Goal: Task Accomplishment & Management: Use online tool/utility

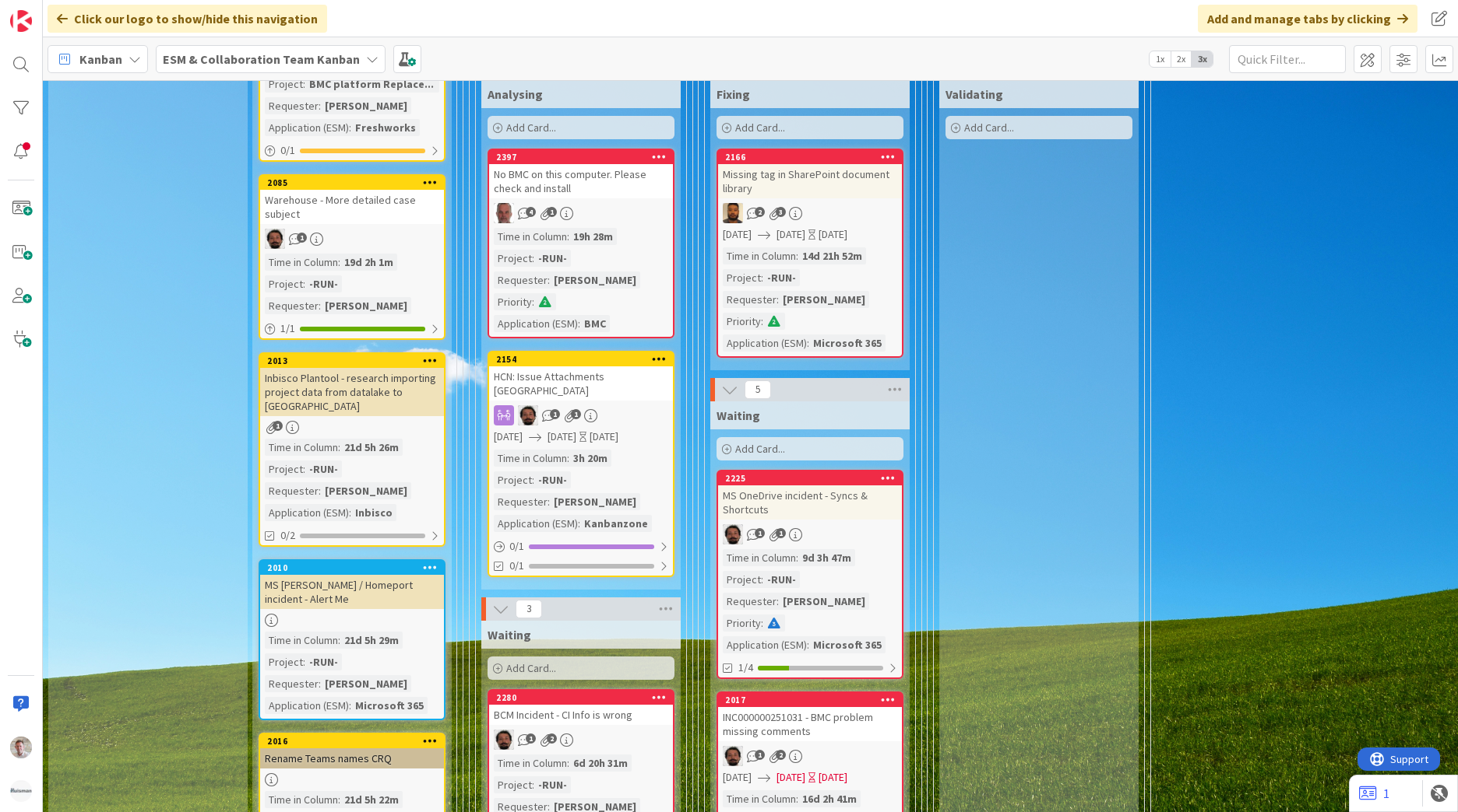
scroll to position [1089, 0]
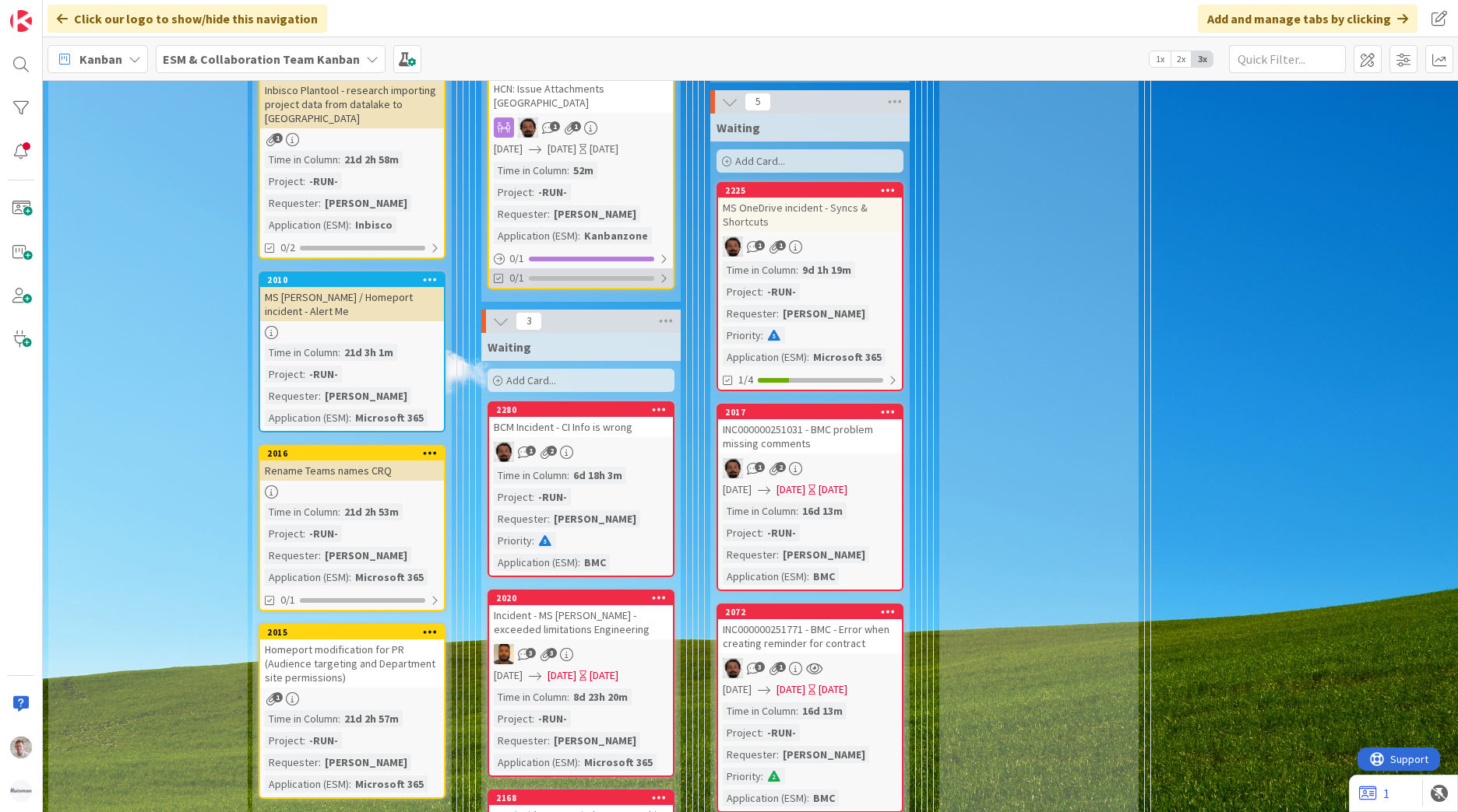
scroll to position [856, 0]
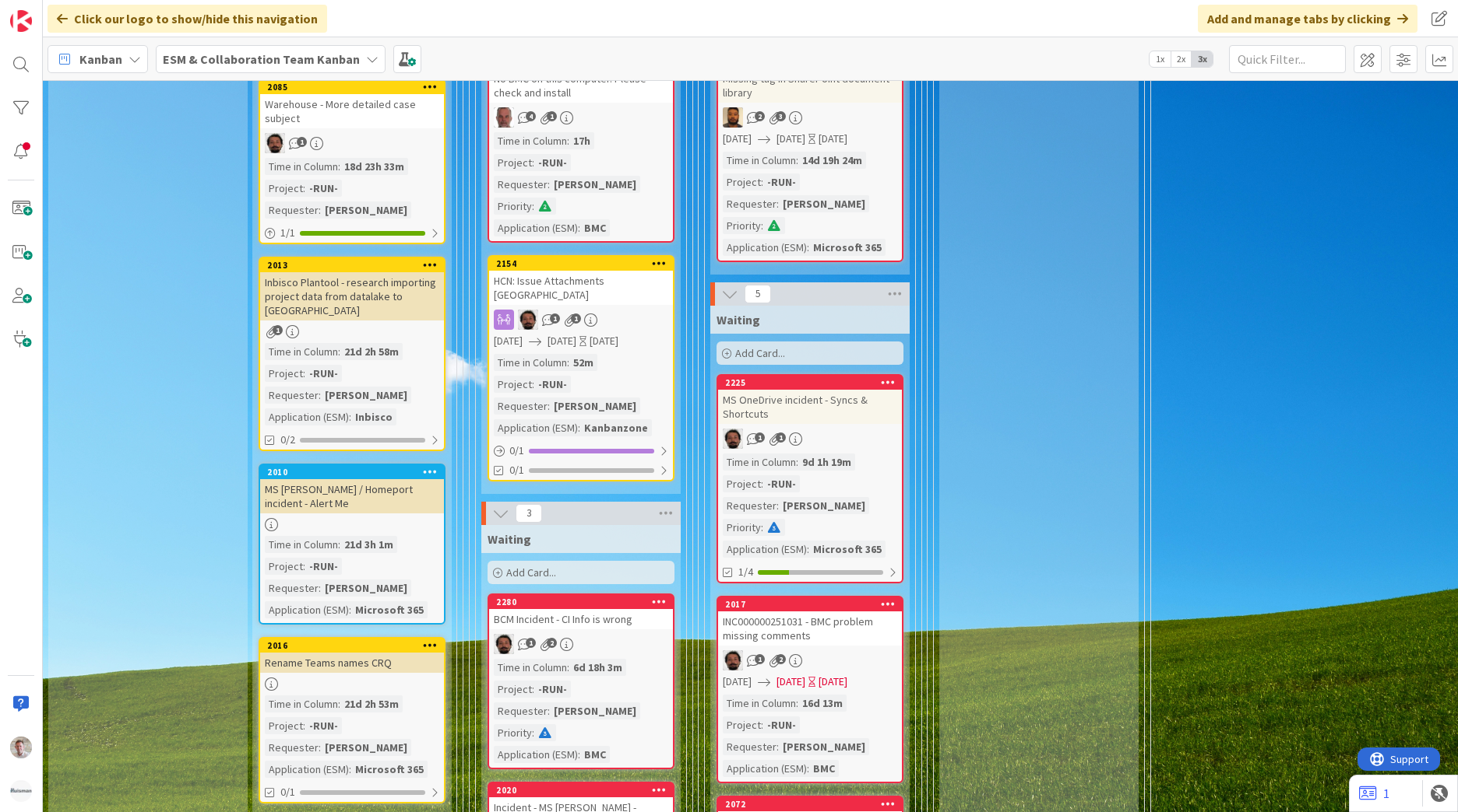
click at [610, 271] on div "HCN: Issue Attachments [GEOGRAPHIC_DATA]" at bounding box center [580, 288] width 184 height 34
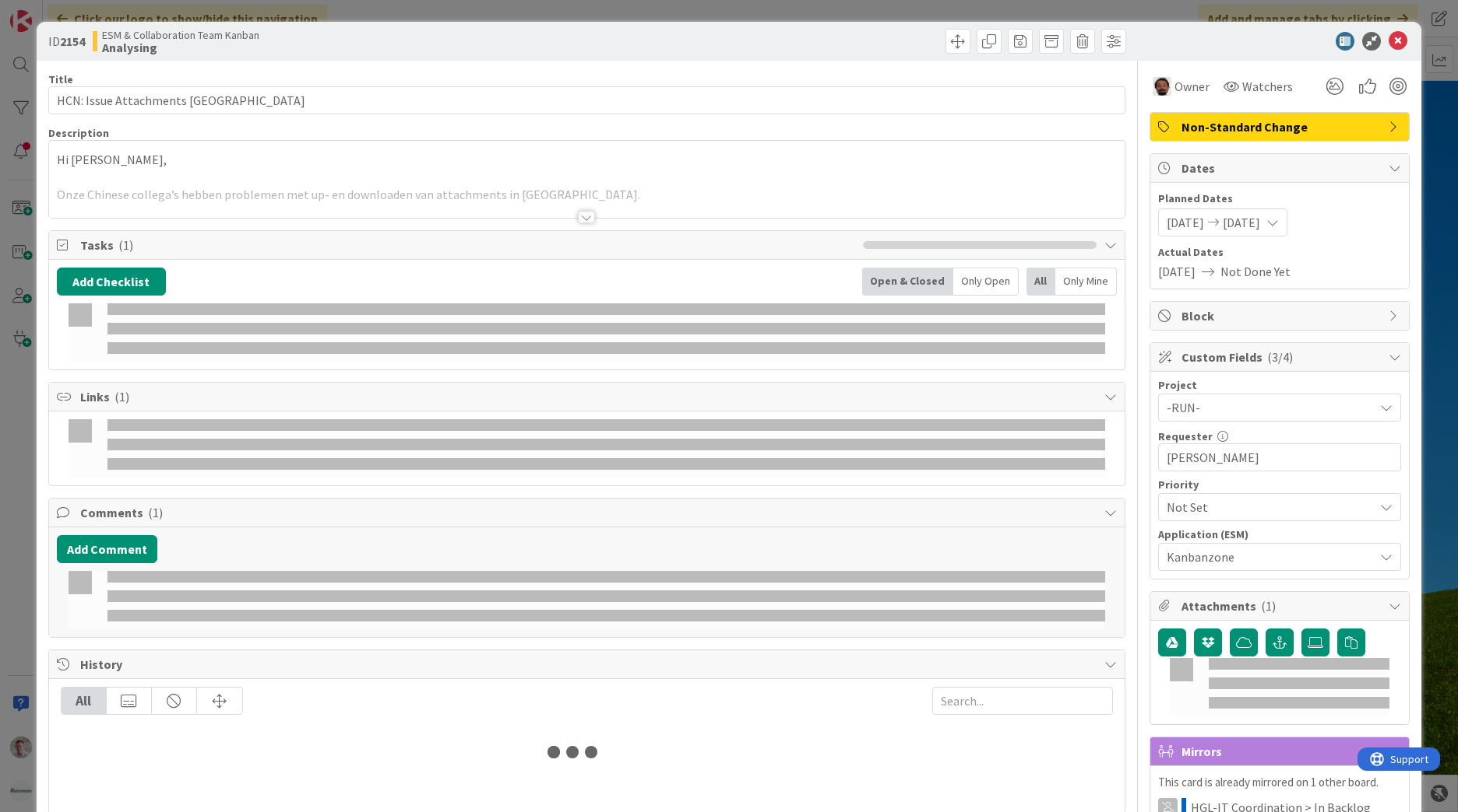
click at [1268, 126] on span "Non-Standard Change" at bounding box center [1281, 126] width 199 height 18
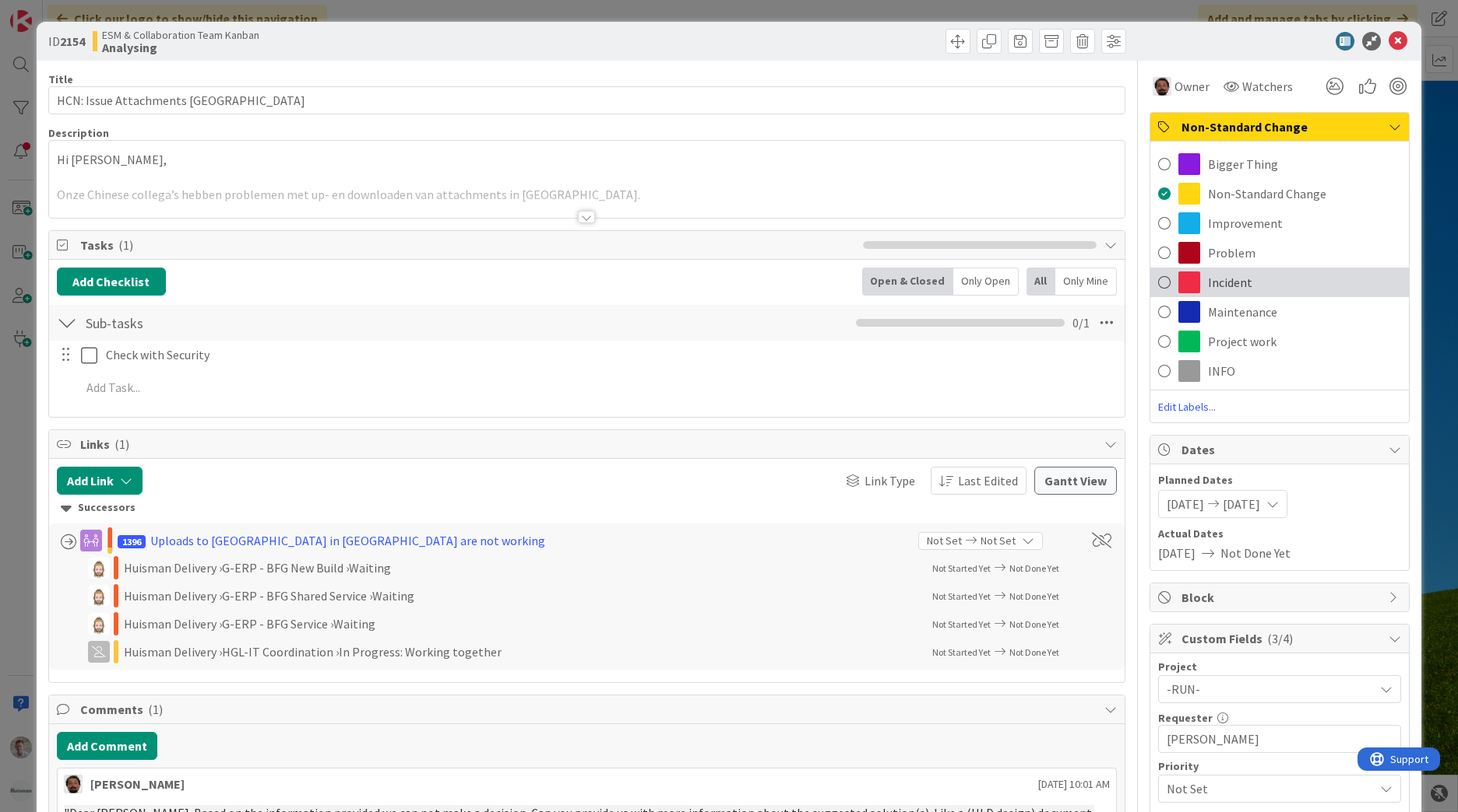
click at [1208, 288] on span "Incident" at bounding box center [1229, 282] width 44 height 18
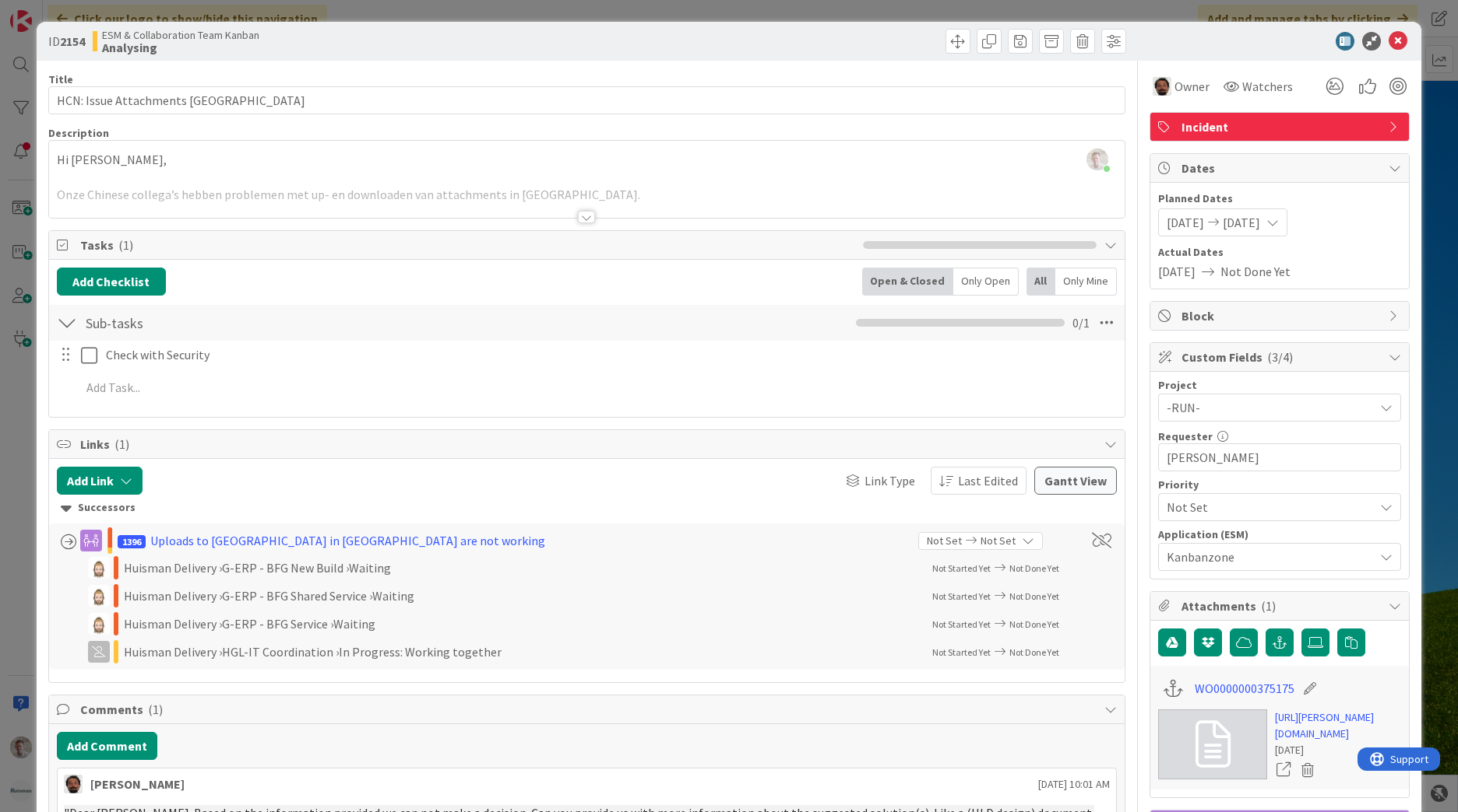
click at [1390, 43] on icon at bounding box center [1397, 41] width 18 height 18
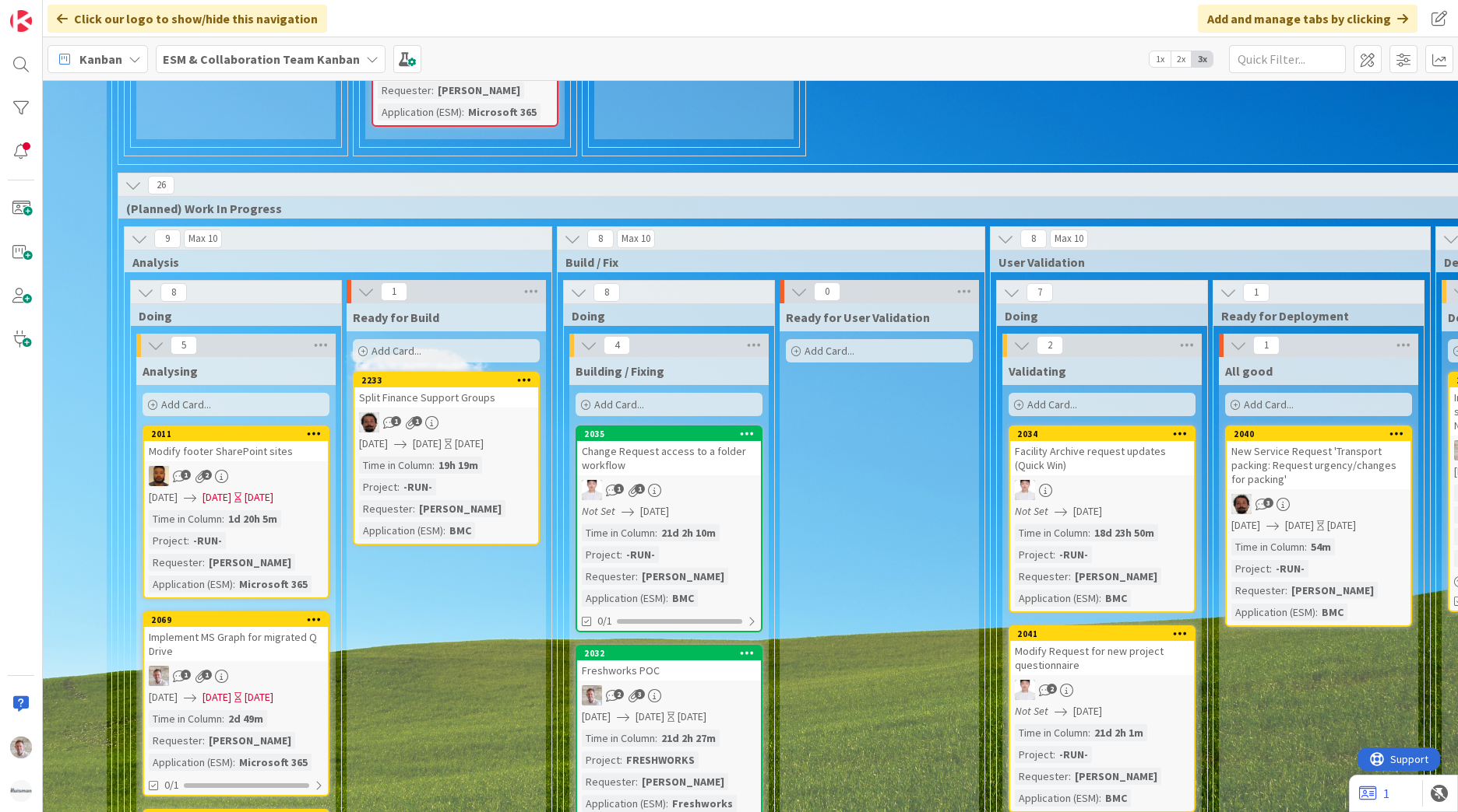
scroll to position [2101, 348]
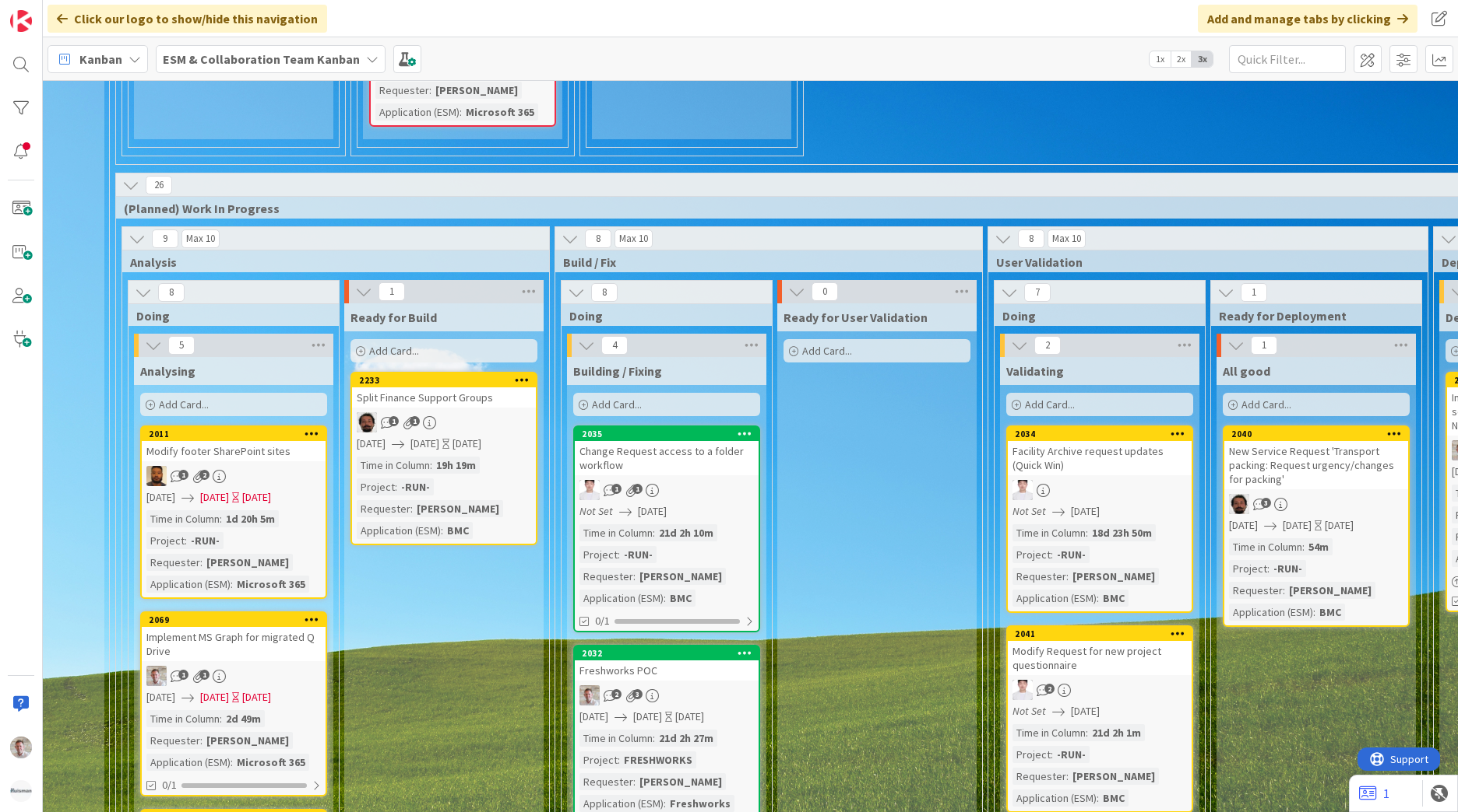
click at [231, 627] on div "Implement MS Graph for migrated Q Drive" at bounding box center [233, 643] width 184 height 34
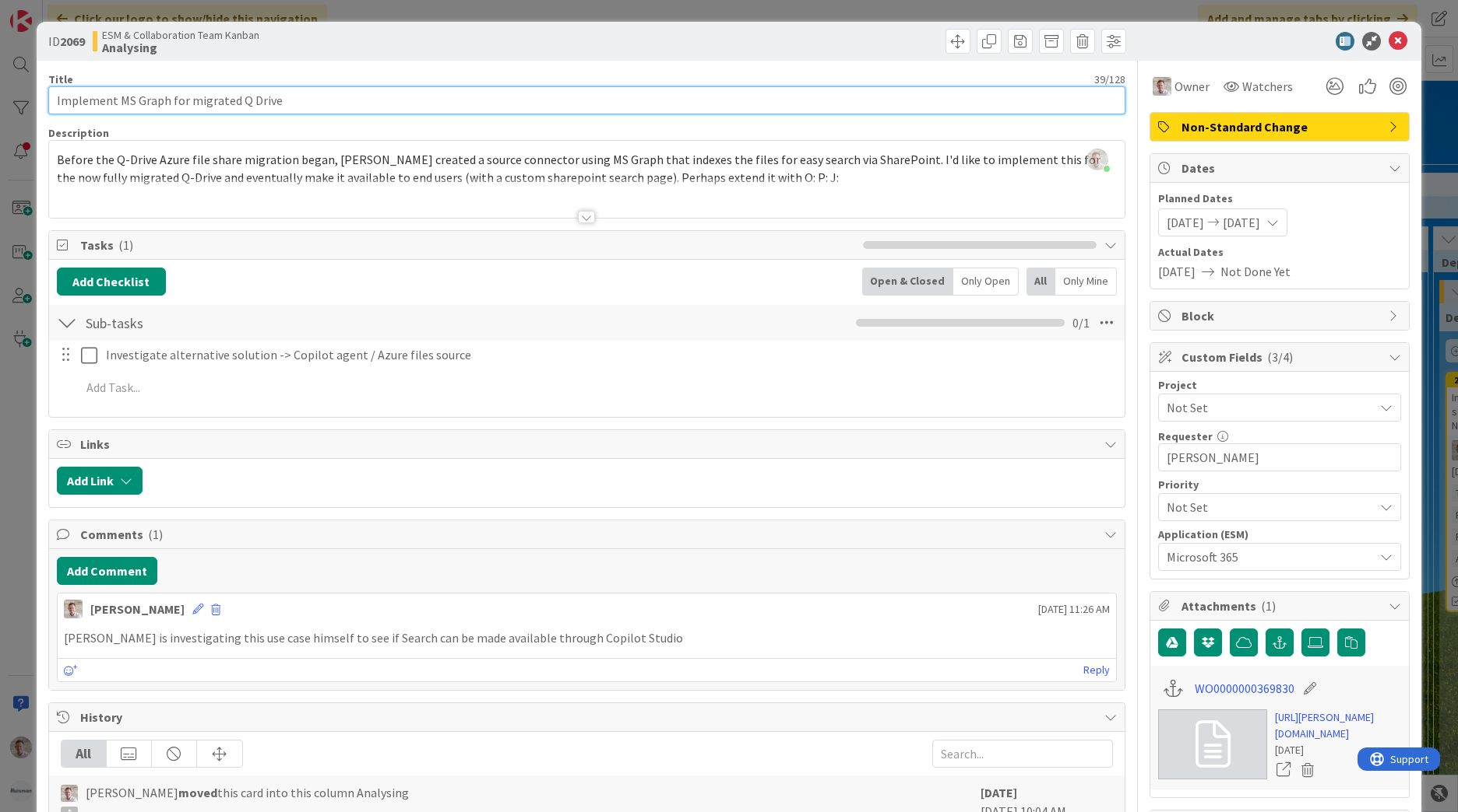
drag, startPoint x: 57, startPoint y: 100, endPoint x: 168, endPoint y: 102, distance: 111.0
click at [168, 102] on input "Implement MS Graph for migrated Q Drive" at bounding box center [587, 100] width 1077 height 28
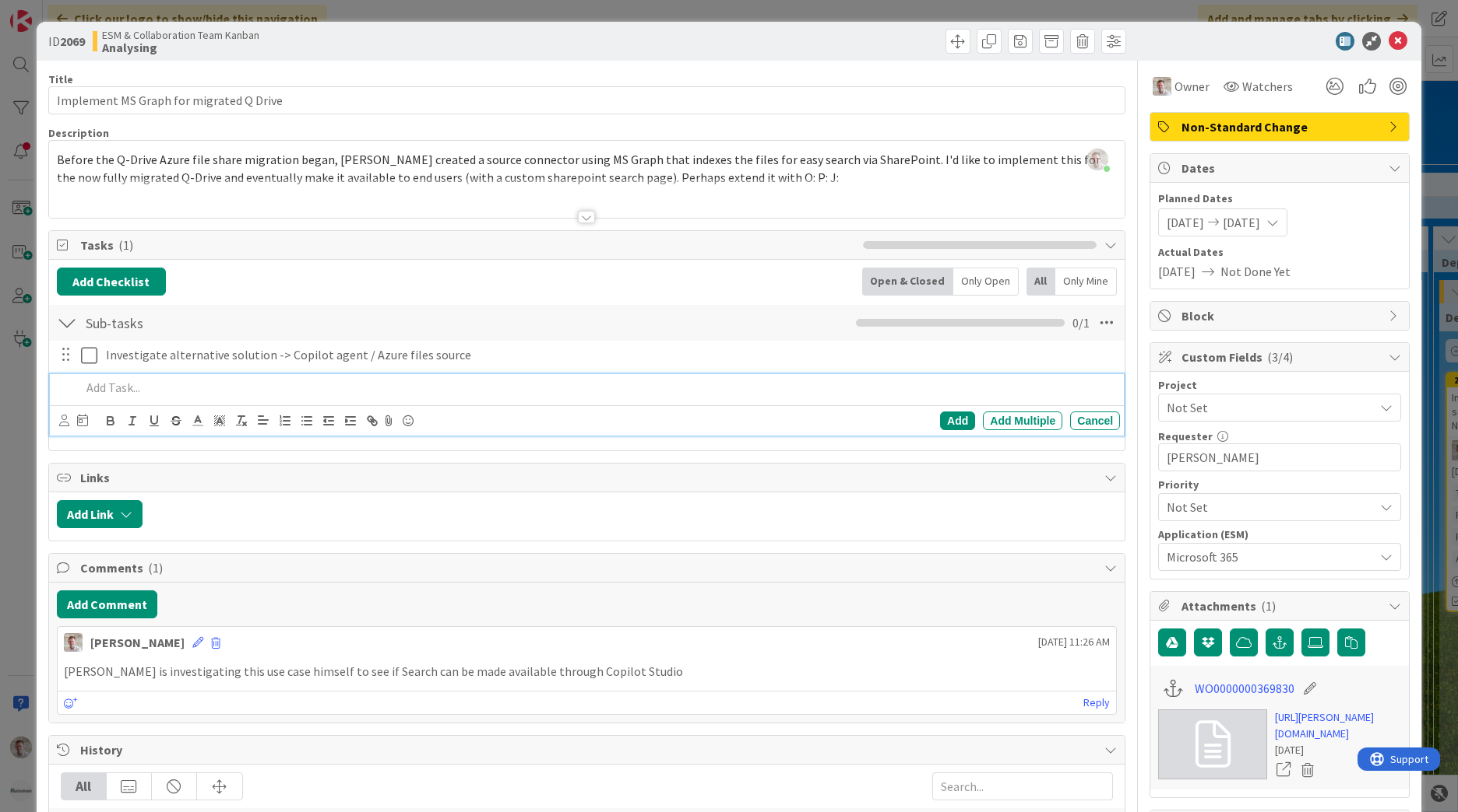
click at [129, 392] on p at bounding box center [598, 387] width 1033 height 18
click at [440, 517] on div at bounding box center [634, 514] width 966 height 28
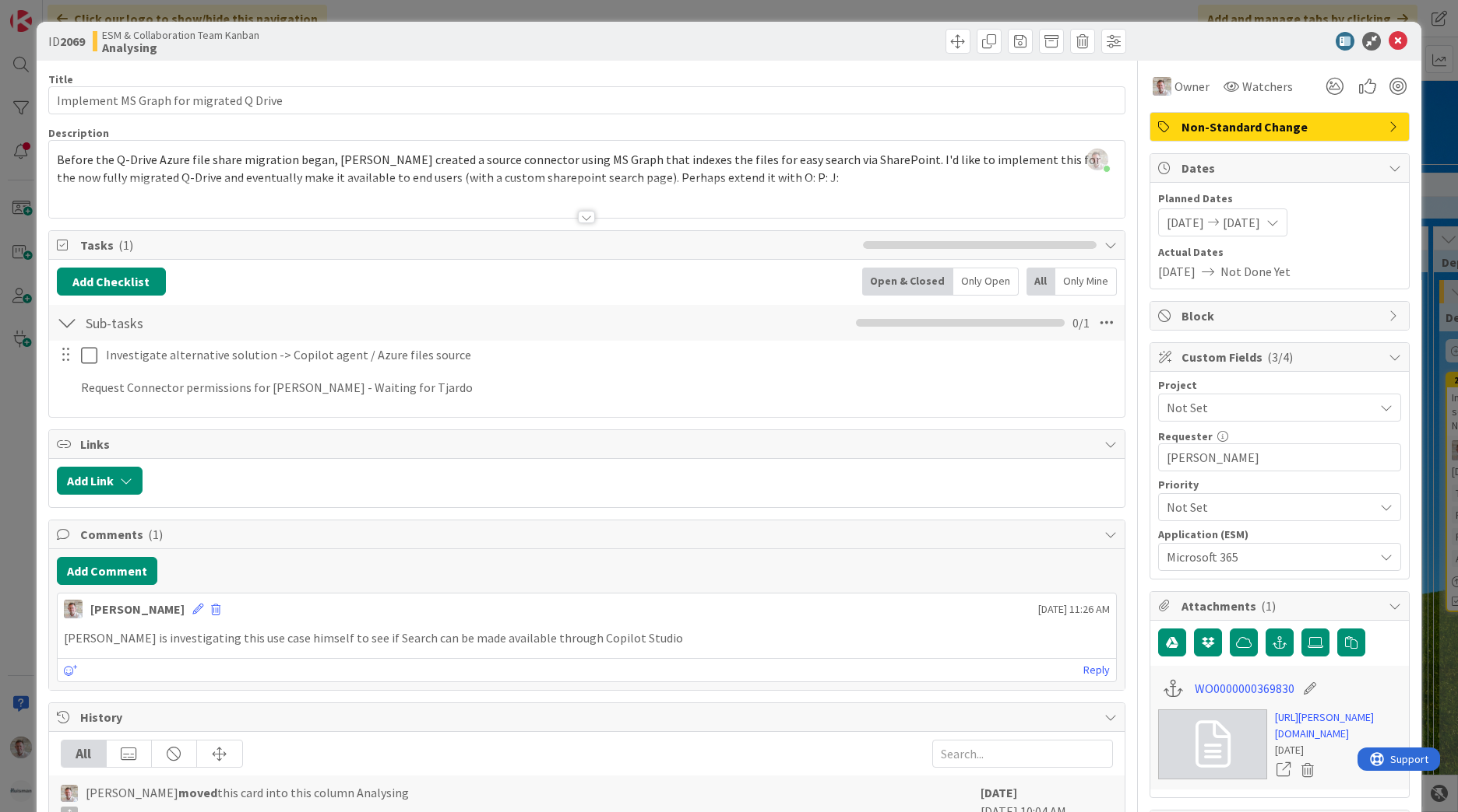
click at [412, 500] on div "Add Link" at bounding box center [587, 483] width 1075 height 48
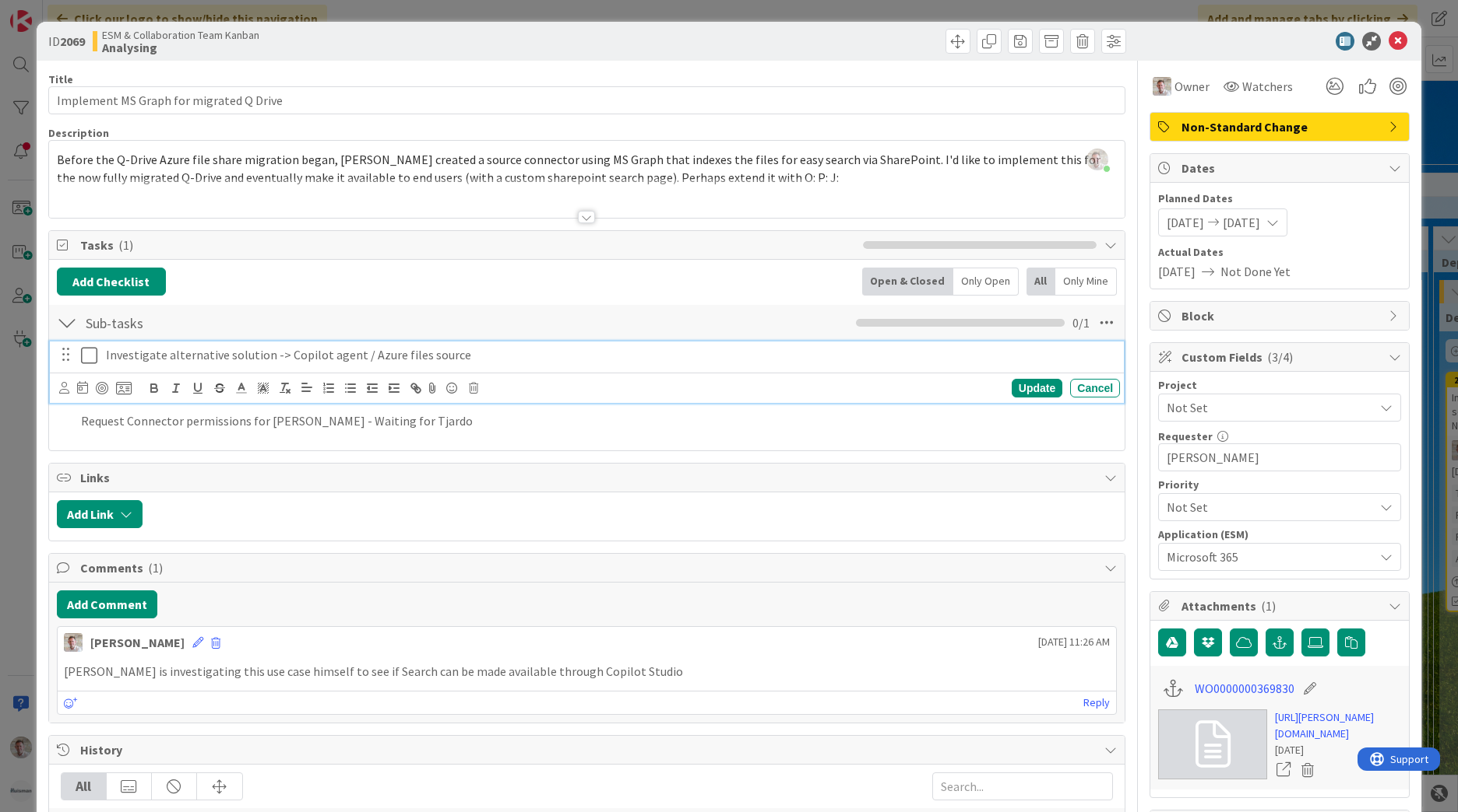
click at [447, 366] on div "Investigate alternative solution -> Copilot agent / Azure files source" at bounding box center [610, 356] width 1020 height 28
click at [496, 441] on div "Sub-tasks Checklist Name 9 / 64 Sub-tasks 0 / 1 Investigate alternative solutio…" at bounding box center [587, 372] width 1075 height 139
click at [479, 398] on div "Request Connector permissions for Stefan Schmitz - Waiting for Tjardo" at bounding box center [597, 388] width 1045 height 28
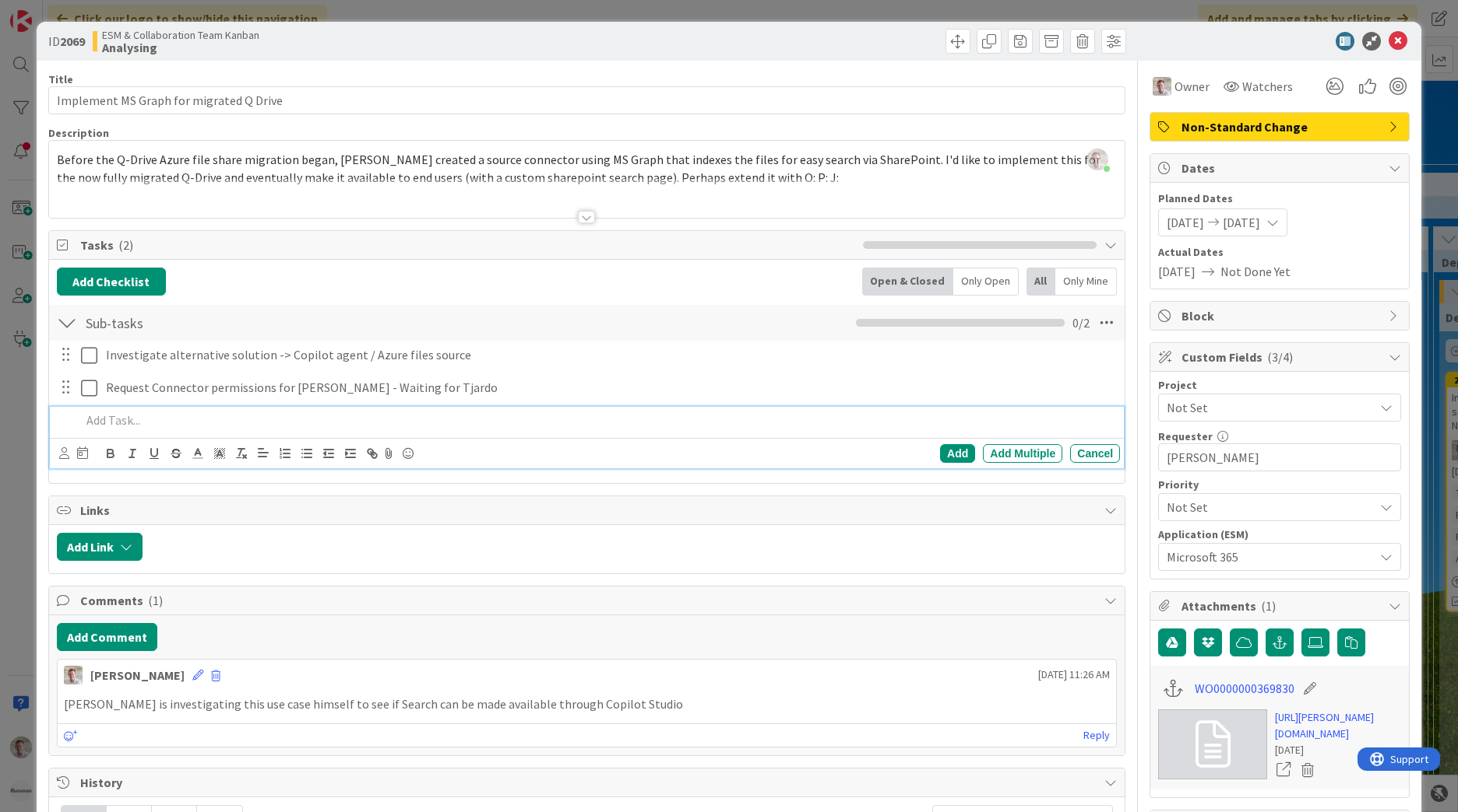
click at [765, 515] on span "Links" at bounding box center [588, 511] width 1016 height 18
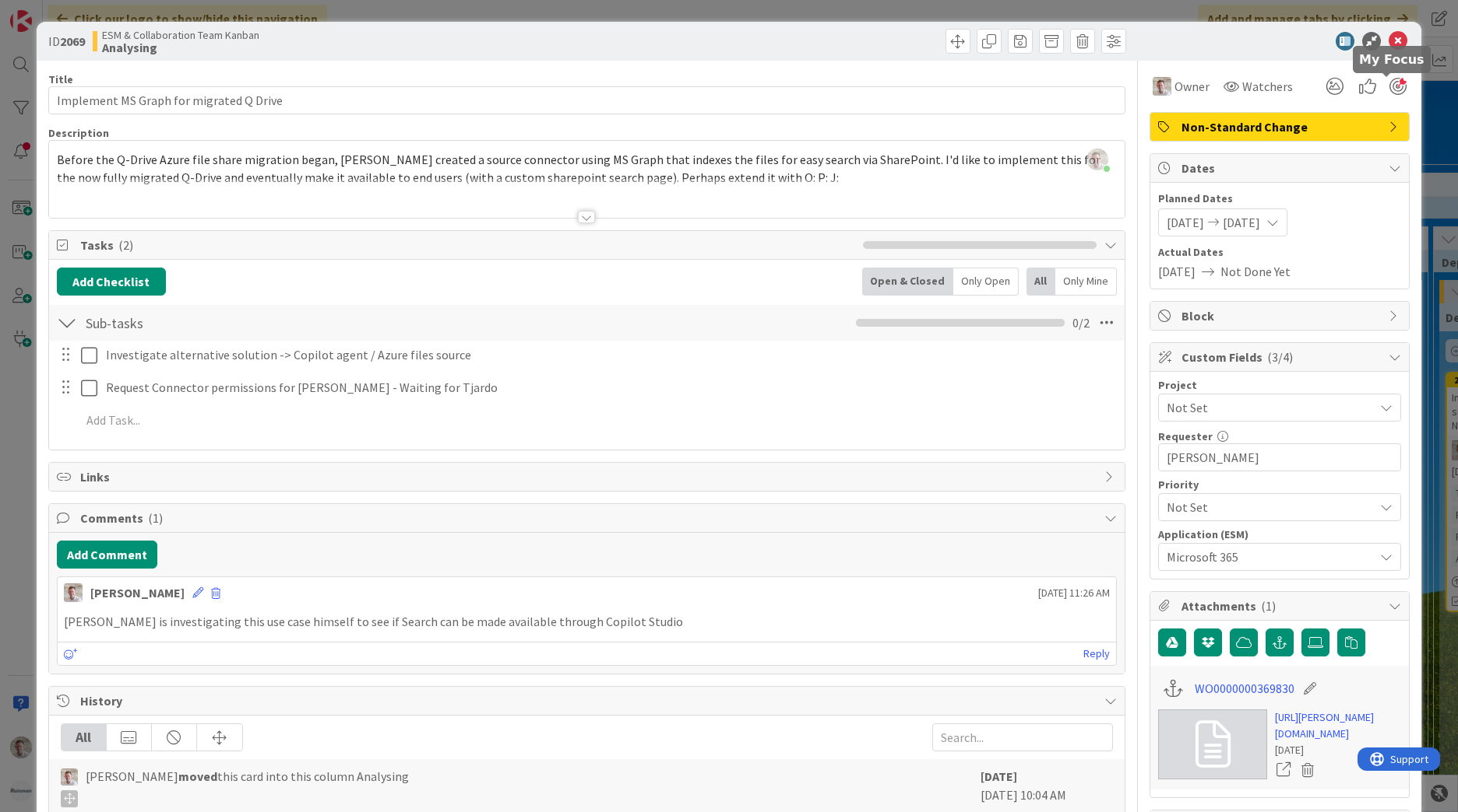
click at [1389, 86] on div at bounding box center [1397, 86] width 18 height 18
click at [1388, 41] on icon at bounding box center [1397, 41] width 18 height 18
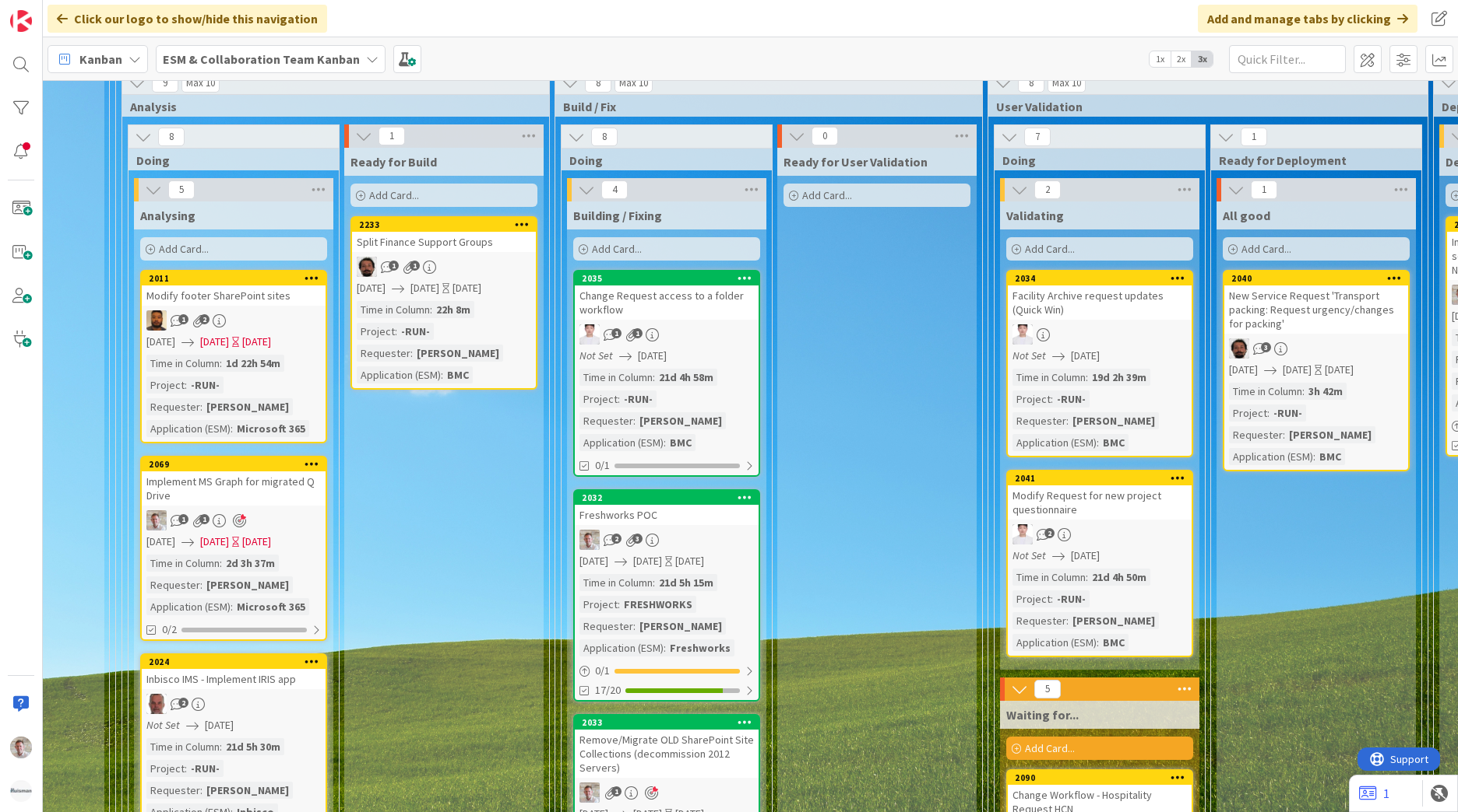
click at [236, 472] on div "Implement MS Graph for migrated Q Drive" at bounding box center [233, 488] width 184 height 34
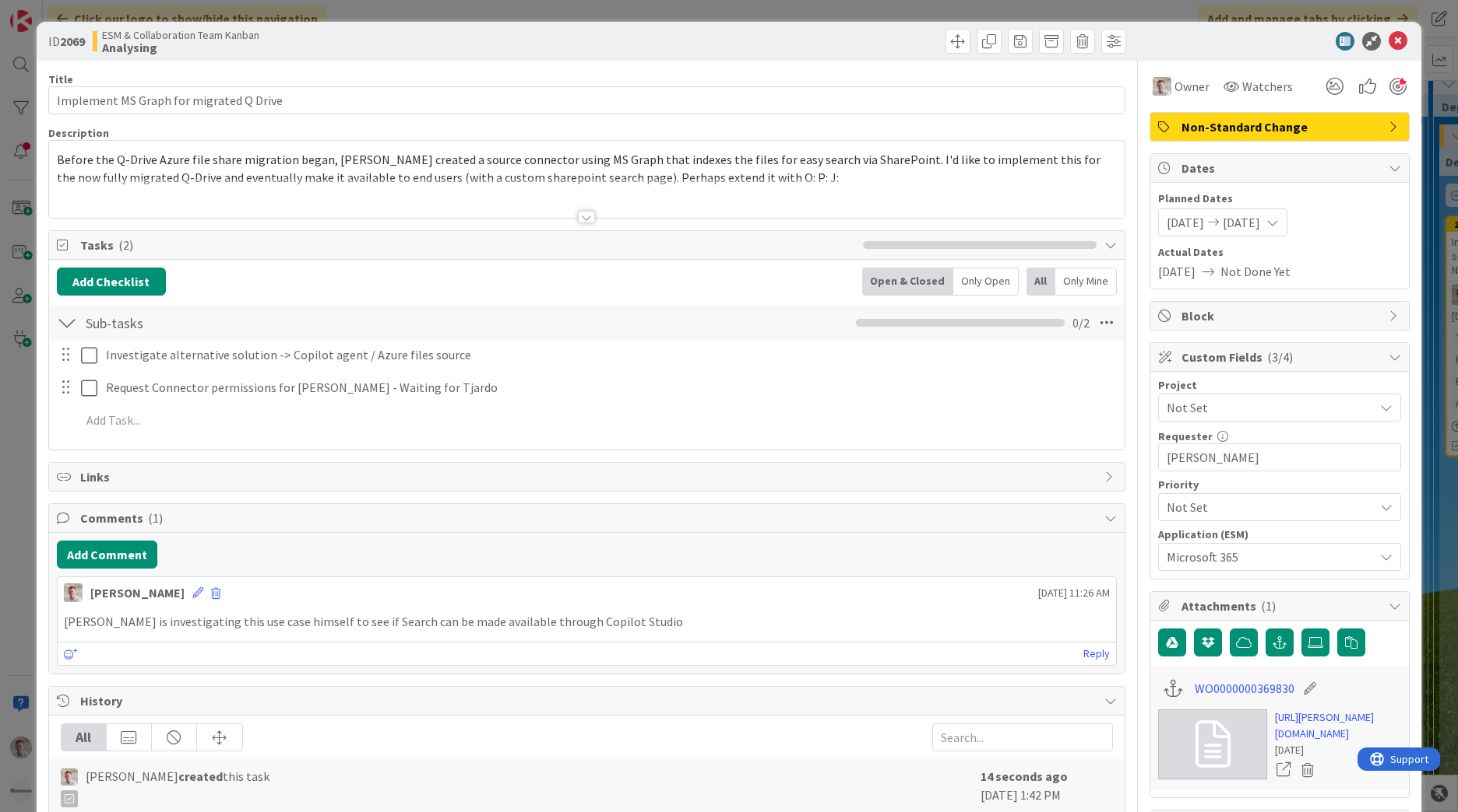
click at [1217, 214] on div "10/15/2025 10/15/2025" at bounding box center [1222, 222] width 129 height 28
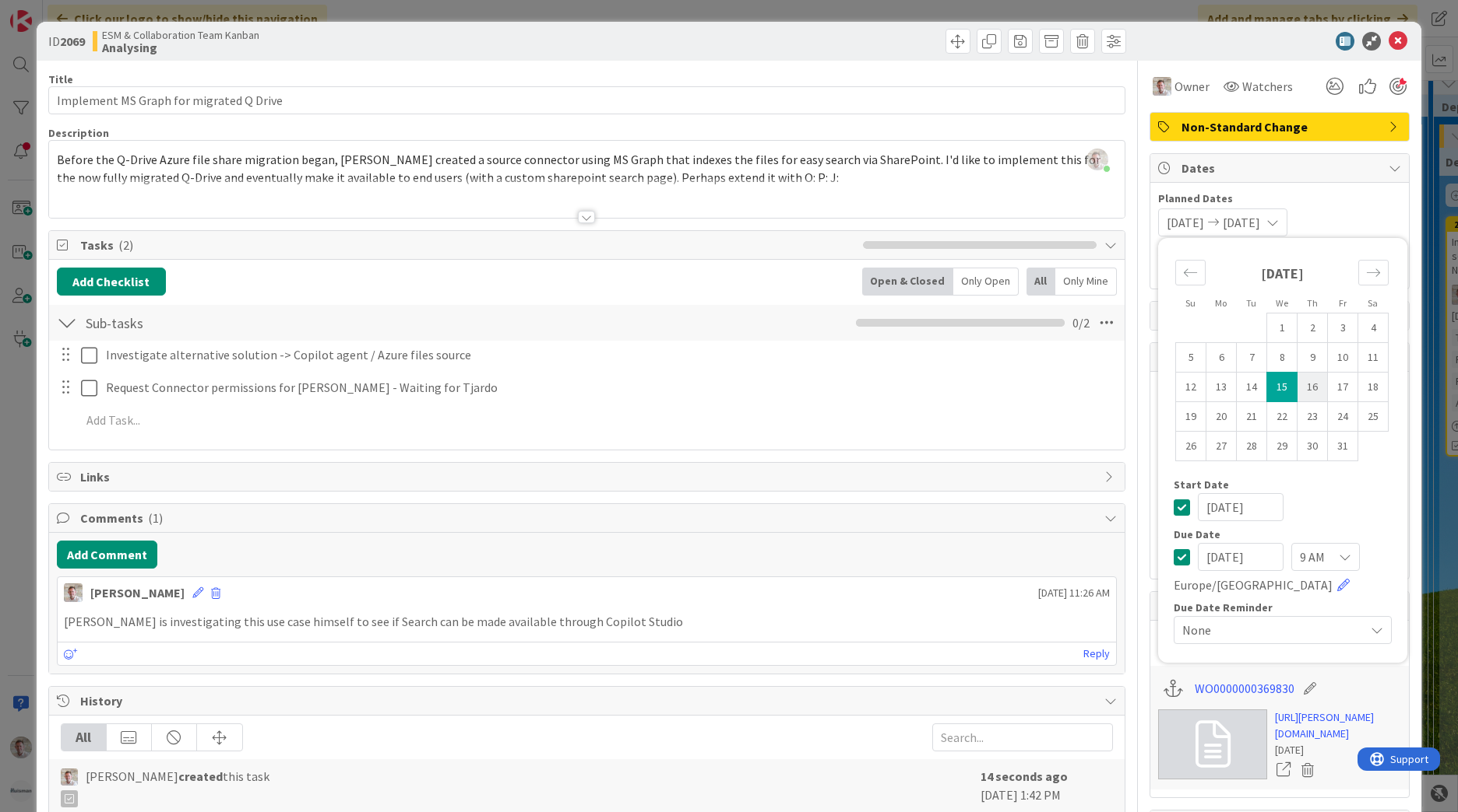
click at [1303, 390] on td "16" at bounding box center [1312, 387] width 30 height 29
type input "[DATE]"
click at [1303, 390] on td "16" at bounding box center [1312, 387] width 30 height 29
type input "[DATE]"
click at [1377, 222] on div "10/16/2025 10/16/2025 Su Mo Tu We Th Fr Sa September 2025 1 2 3 4 5 6 7 8 9 10 …" at bounding box center [1278, 222] width 243 height 28
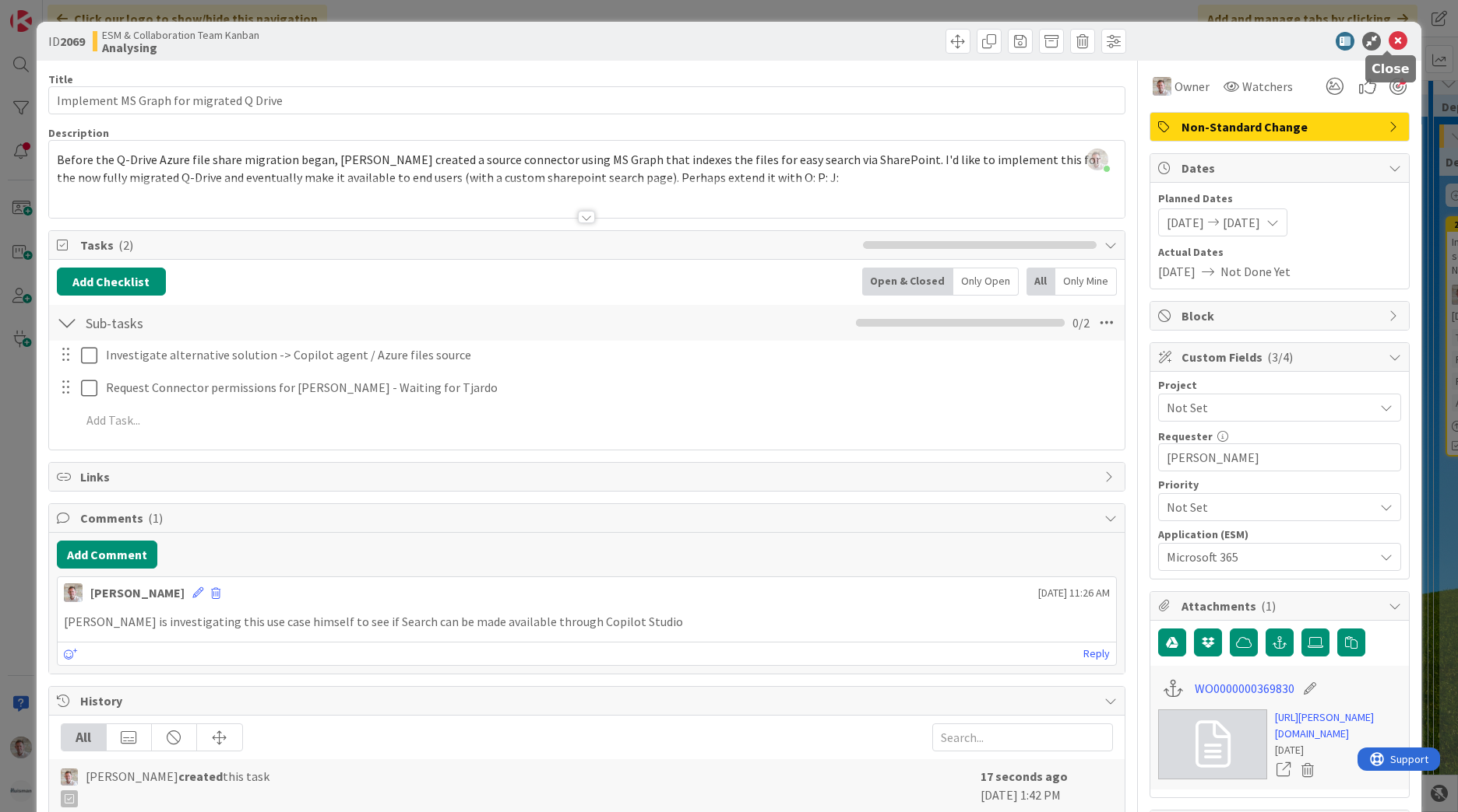
click at [1389, 42] on icon at bounding box center [1397, 41] width 18 height 18
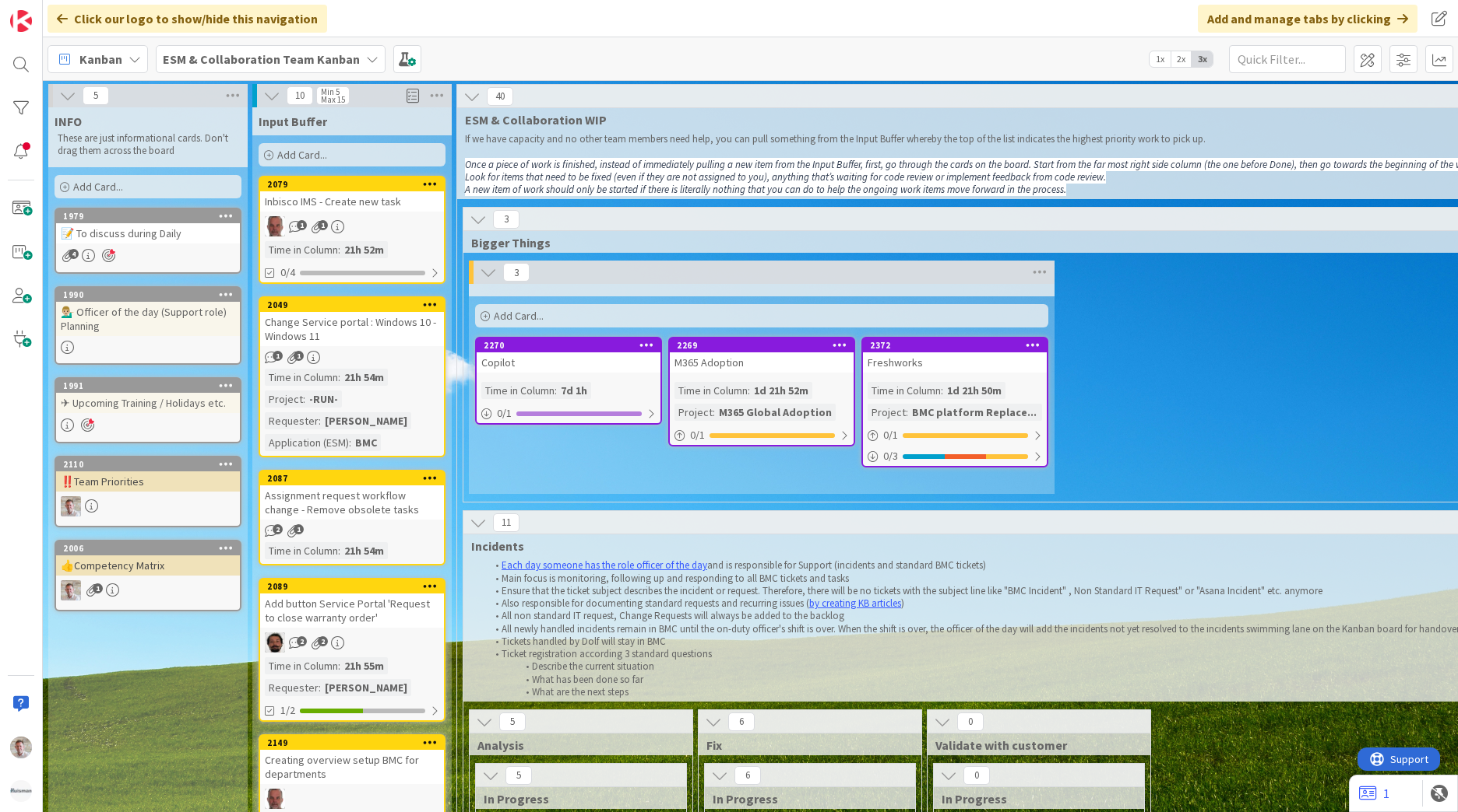
scroll to position [1089, 0]
